Goal: Find specific page/section: Find specific page/section

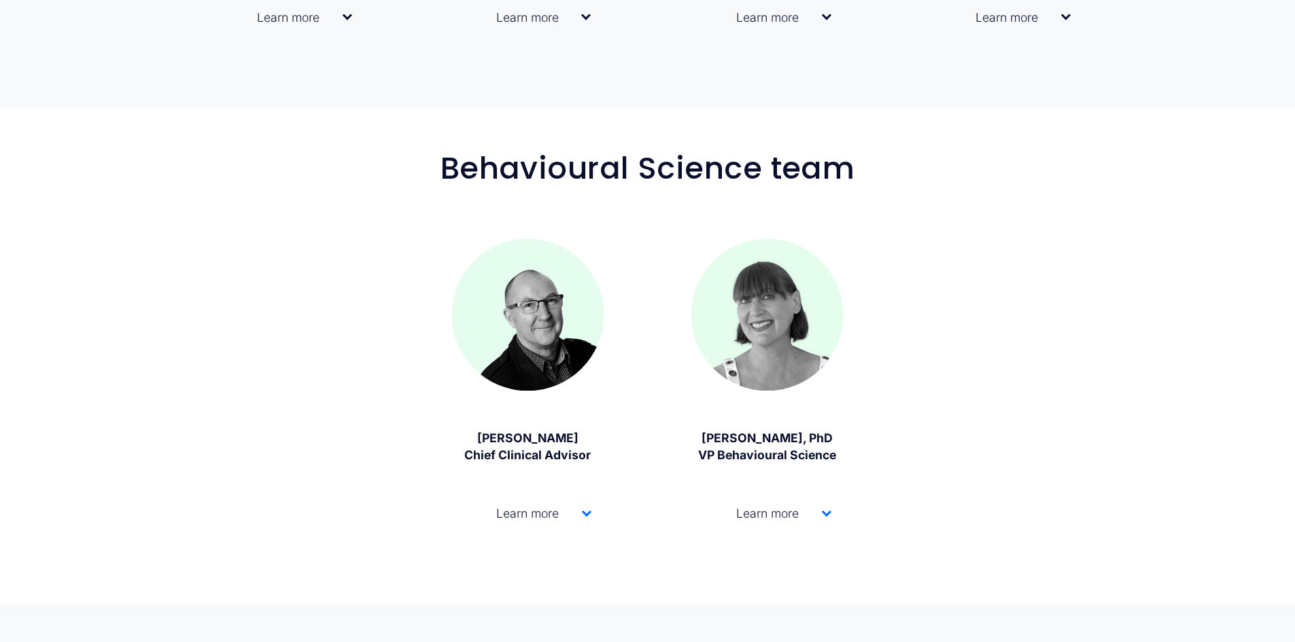
scroll to position [1359, 0]
drag, startPoint x: 701, startPoint y: 440, endPoint x: 871, endPoint y: 440, distance: 170.6
click at [871, 440] on div "Behavioural Science team [PERSON_NAME] Chief Clinical Advisor" at bounding box center [647, 355] width 1295 height 411
click at [827, 515] on div at bounding box center [827, 511] width 10 height 10
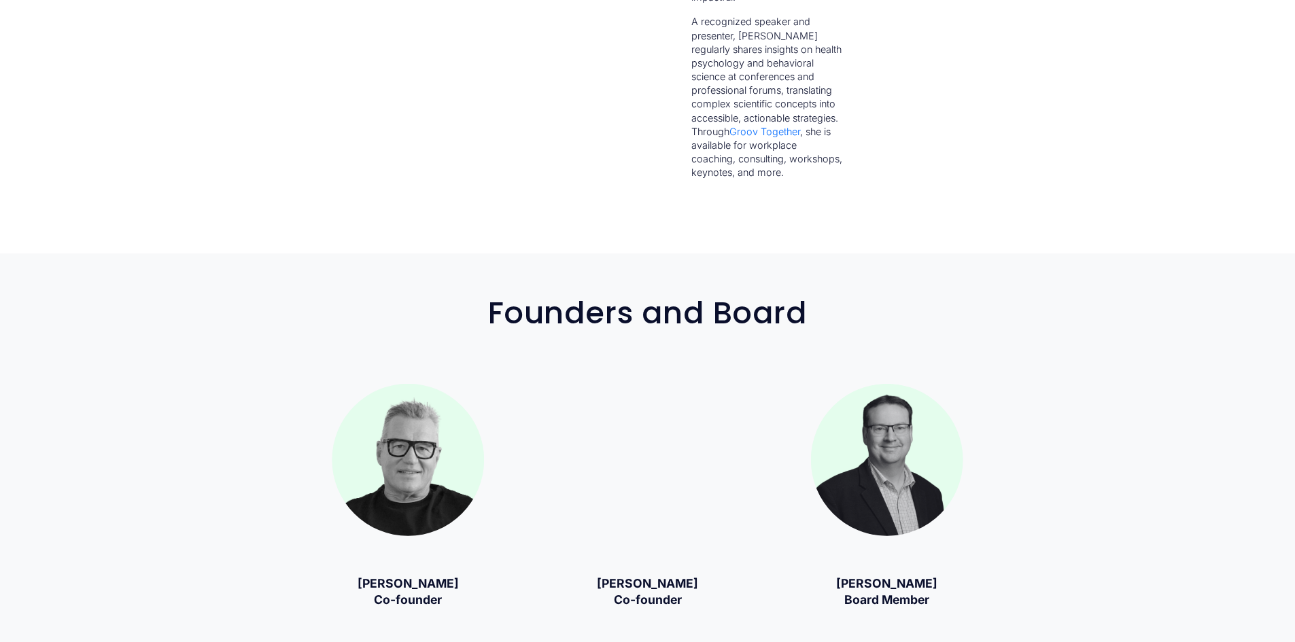
scroll to position [2447, 0]
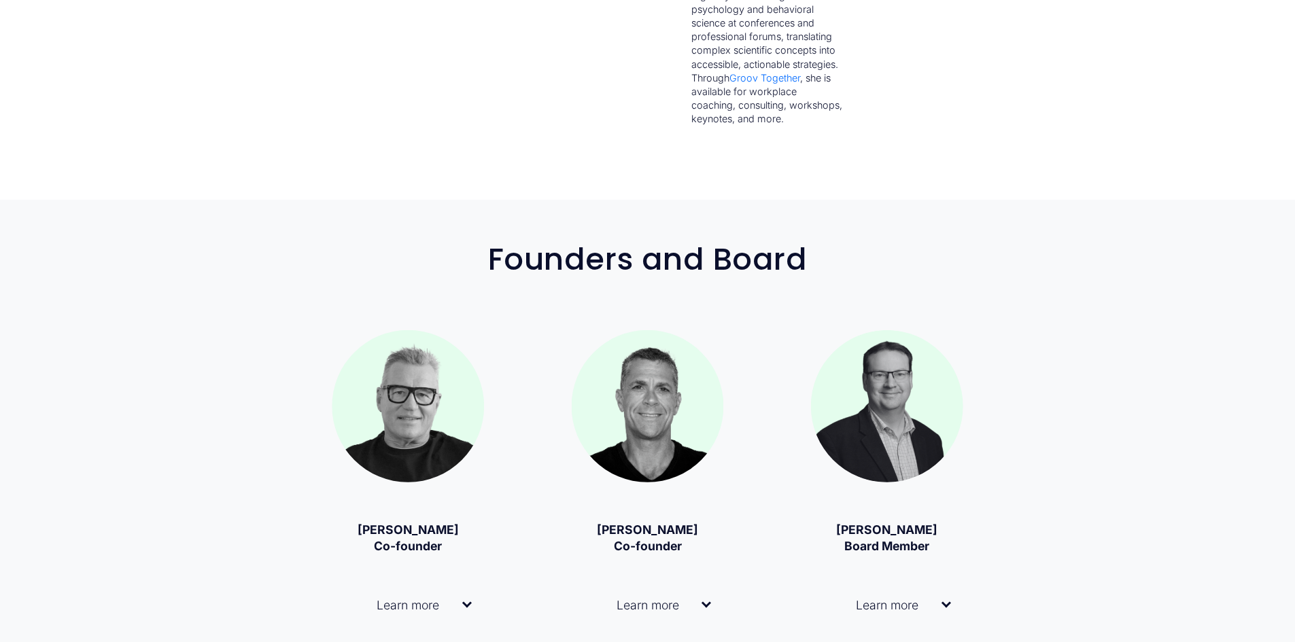
drag, startPoint x: 351, startPoint y: 506, endPoint x: 498, endPoint y: 504, distance: 147.5
click at [498, 504] on div "Founders and Board [PERSON_NAME] Co-founder" at bounding box center [647, 462] width 1295 height 439
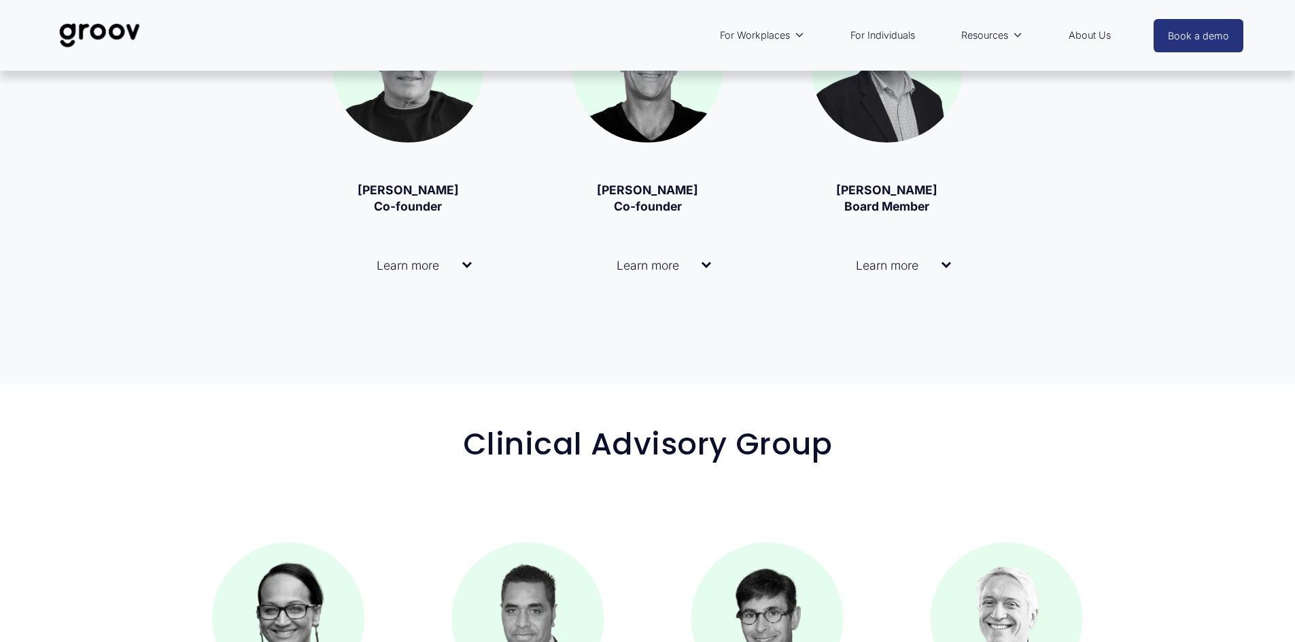
scroll to position [3126, 0]
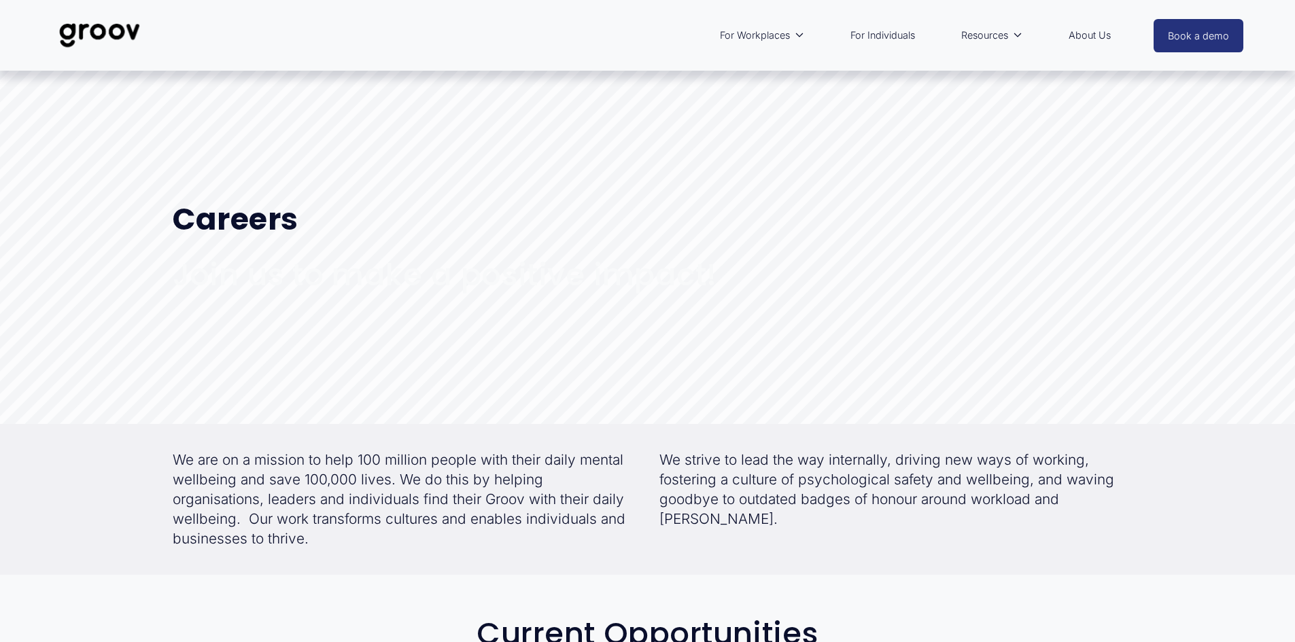
click at [871, 36] on link "For Individuals" at bounding box center [882, 35] width 78 height 31
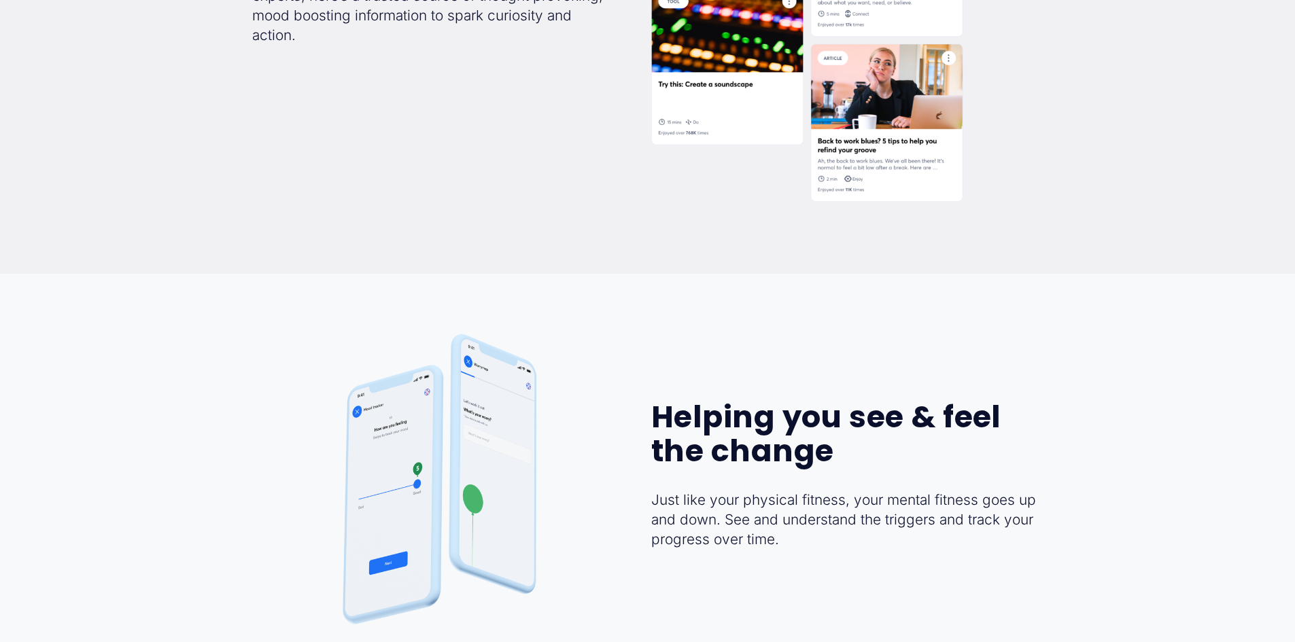
scroll to position [2990, 0]
